Goal: Information Seeking & Learning: Learn about a topic

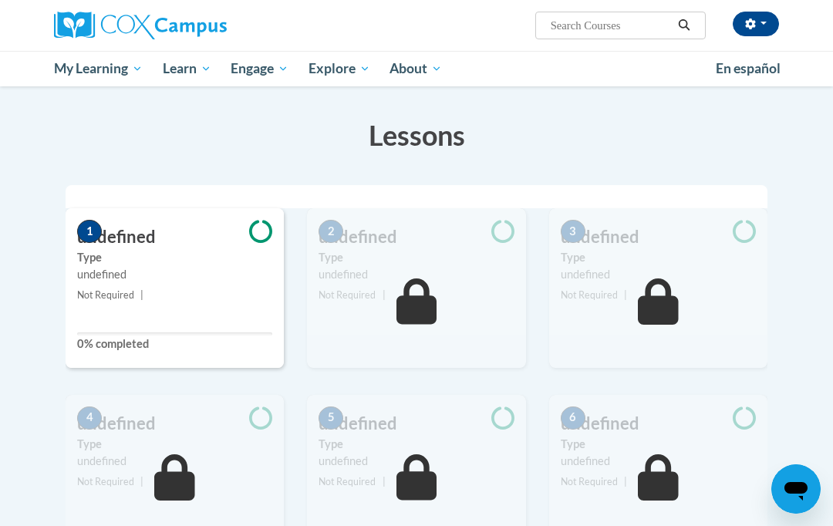
scroll to position [244, 0]
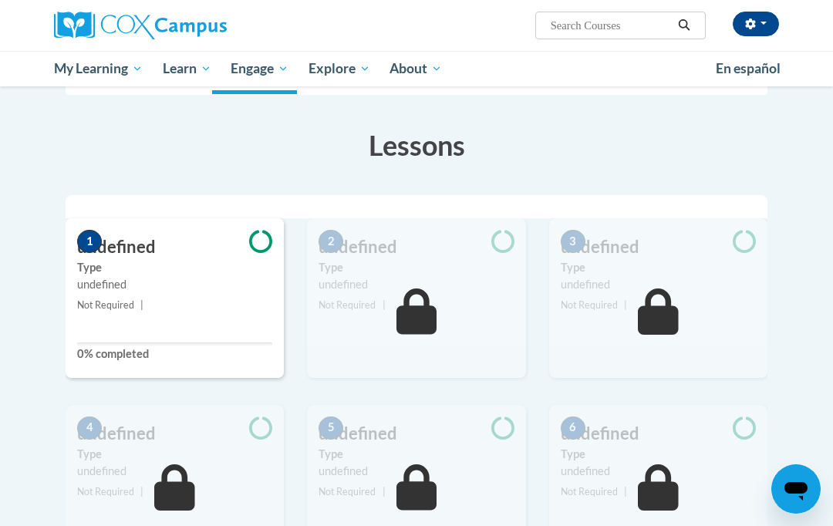
click at [122, 297] on small "Not Required |" at bounding box center [175, 305] width 218 height 17
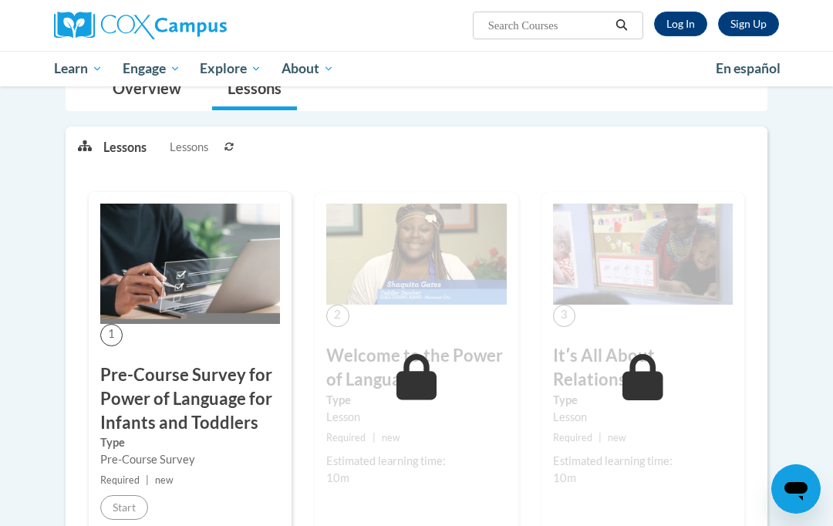
scroll to position [262, 0]
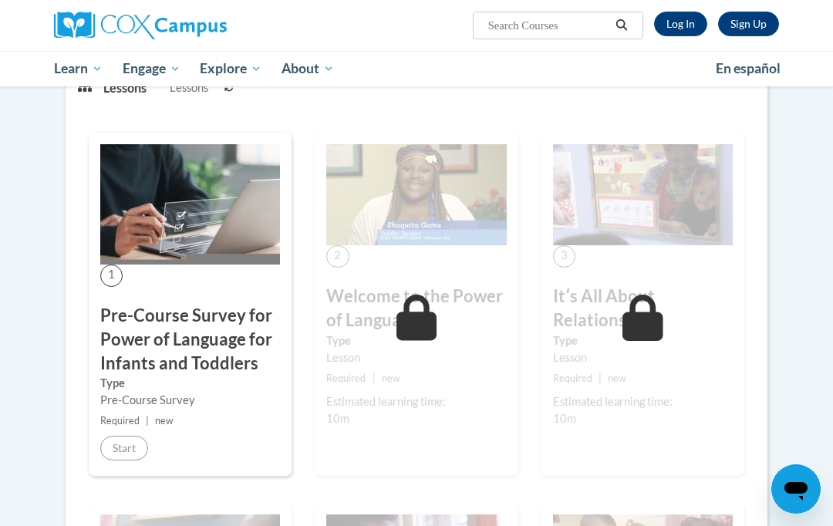
click at [140, 352] on h3 "Pre-Course Survey for Power of Language for Infants and Toddlers" at bounding box center [190, 339] width 180 height 71
click at [139, 408] on div "1 Pre-Course Survey for Power of Language for Infants and Toddlers Type Pre-Cou…" at bounding box center [190, 304] width 203 height 343
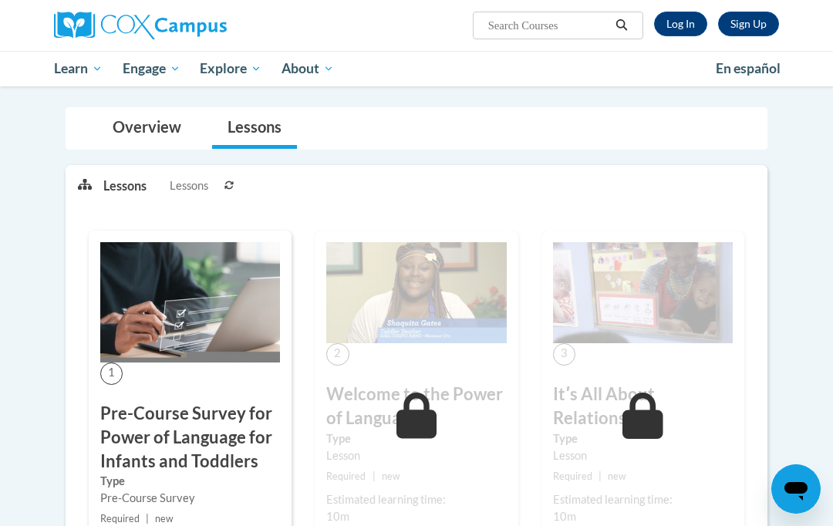
scroll to position [229, 0]
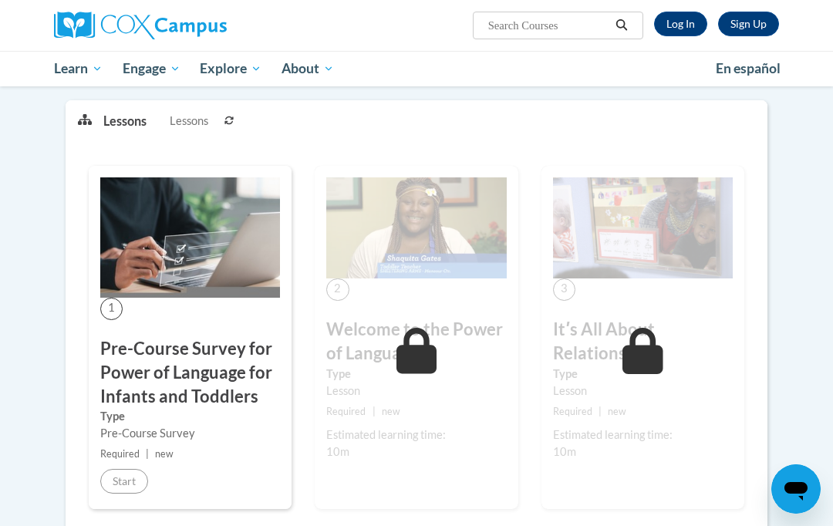
click at [204, 215] on img at bounding box center [190, 237] width 180 height 120
click at [674, 19] on link "Log In" at bounding box center [680, 24] width 53 height 25
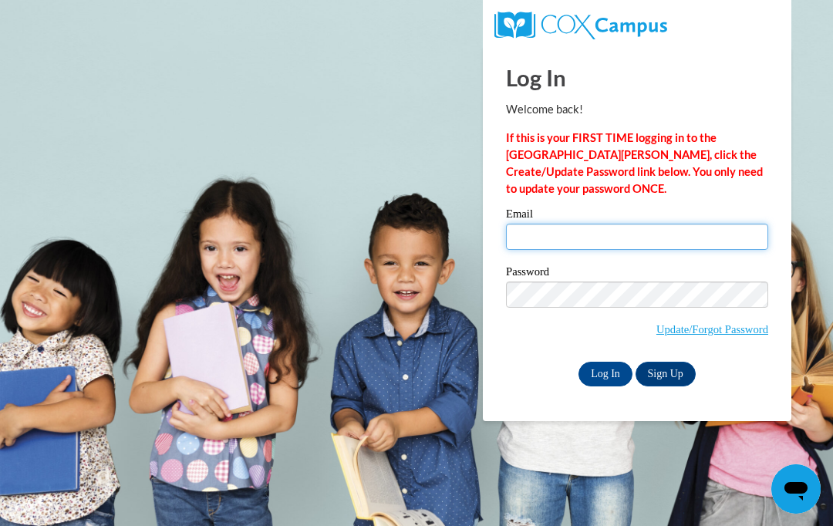
click at [701, 249] on input "Email" at bounding box center [637, 237] width 262 height 26
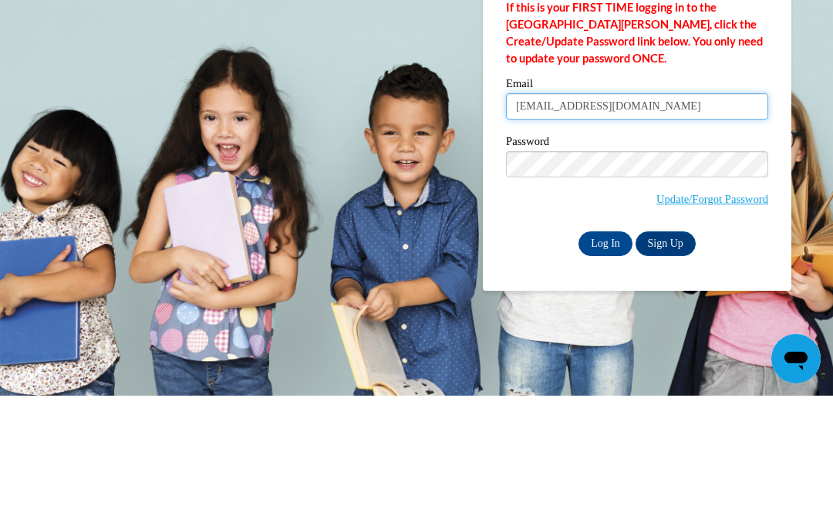
type input "gabriellerichardson89@yahoo.com"
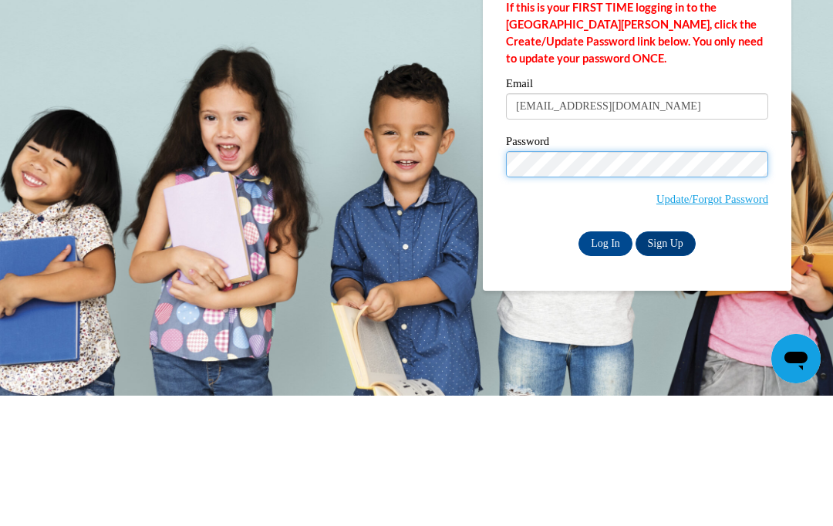
click at [605, 362] on input "Log In" at bounding box center [605, 374] width 54 height 25
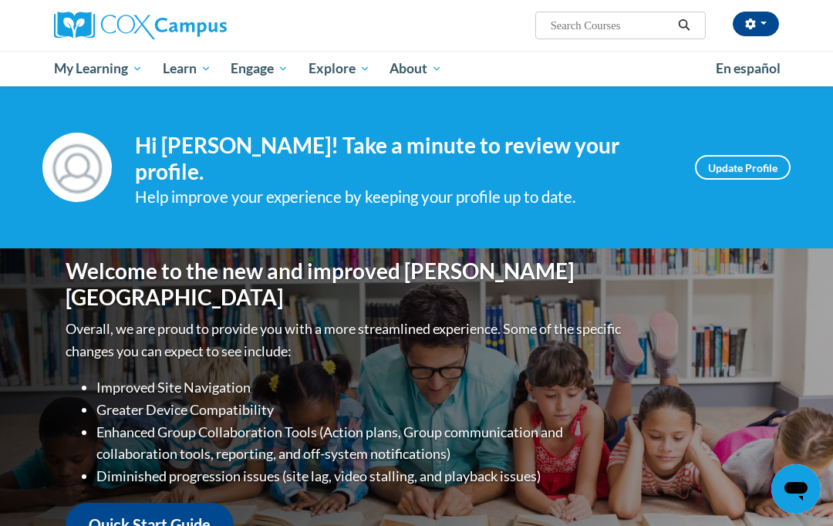
click at [48, 200] on div at bounding box center [76, 167] width 69 height 69
click at [54, 201] on div "Your profile Hi [PERSON_NAME]! Take a minute to review your profile. Help impro…" at bounding box center [416, 167] width 748 height 85
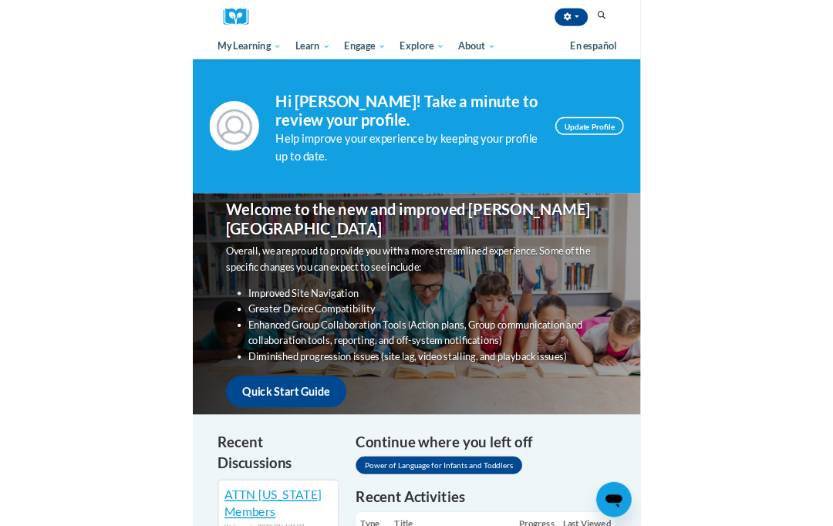
scroll to position [1, 0]
